Goal: Information Seeking & Learning: Learn about a topic

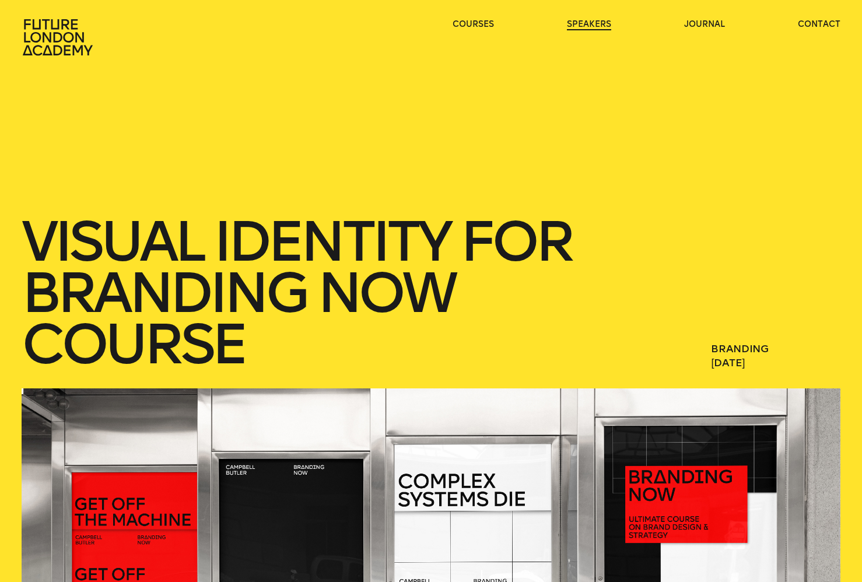
click at [596, 19] on link "speakers" at bounding box center [589, 25] width 44 height 12
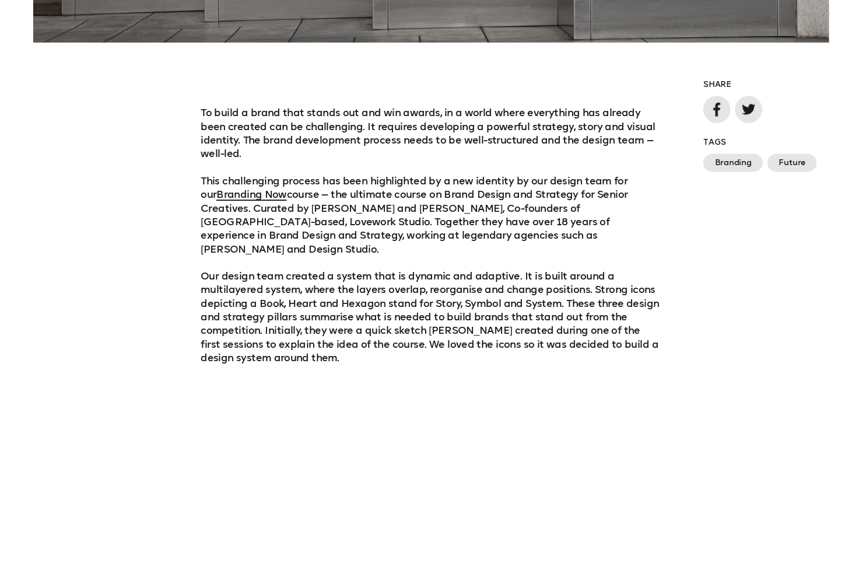
scroll to position [756, 0]
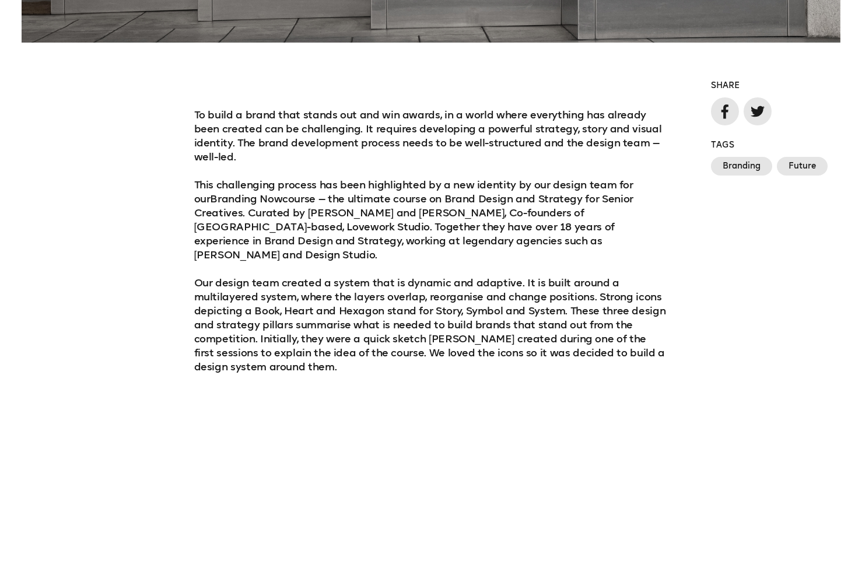
click at [219, 193] on link "Branding Now" at bounding box center [246, 199] width 72 height 13
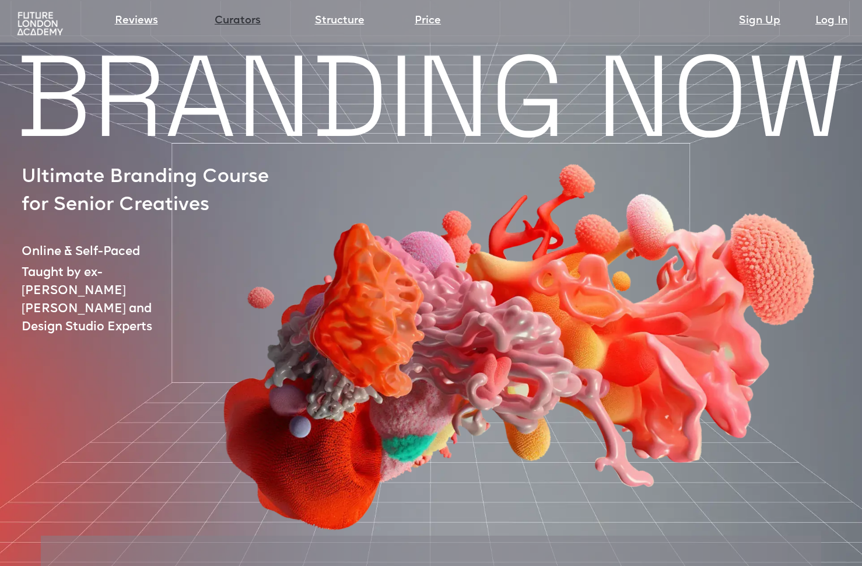
click at [243, 20] on link "Curators" at bounding box center [238, 21] width 46 height 16
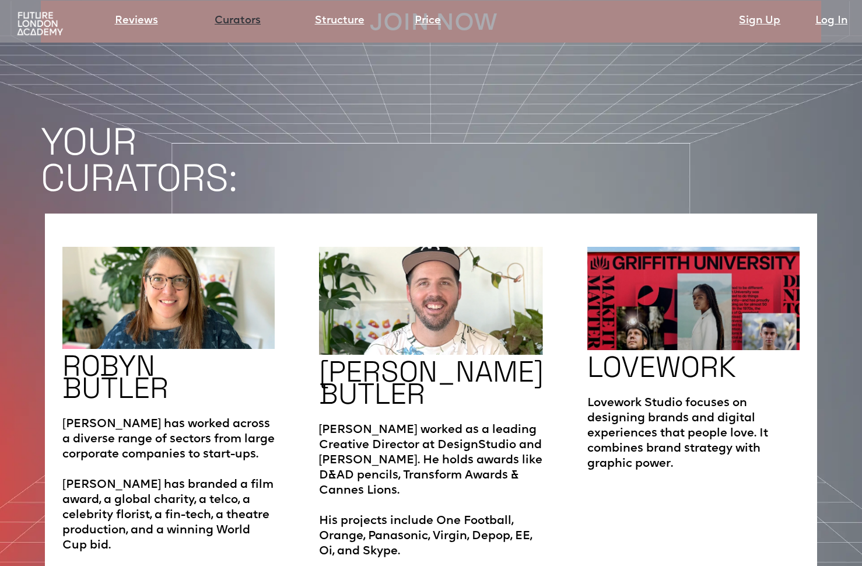
scroll to position [1809, 0]
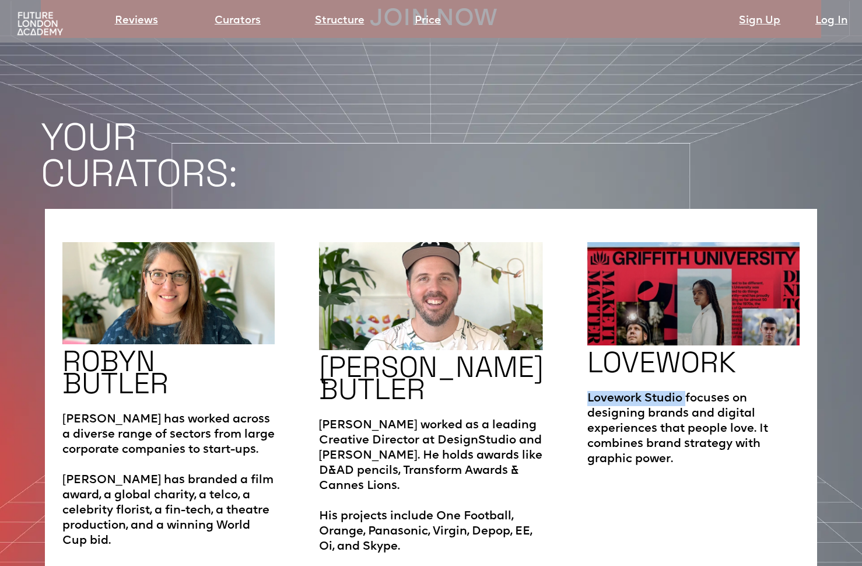
drag, startPoint x: 682, startPoint y: 361, endPoint x: 585, endPoint y: 362, distance: 96.9
click at [588, 379] on p "Lovework Studio focuses on designing brands and digital experiences that people…" at bounding box center [694, 423] width 213 height 88
copy p "Lovework Studio"
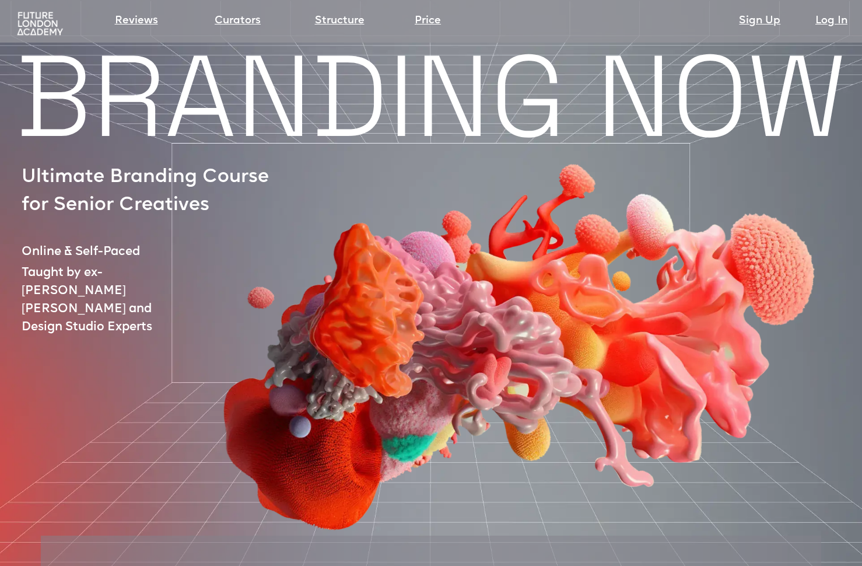
scroll to position [0, 0]
